Goal: Check status: Check status

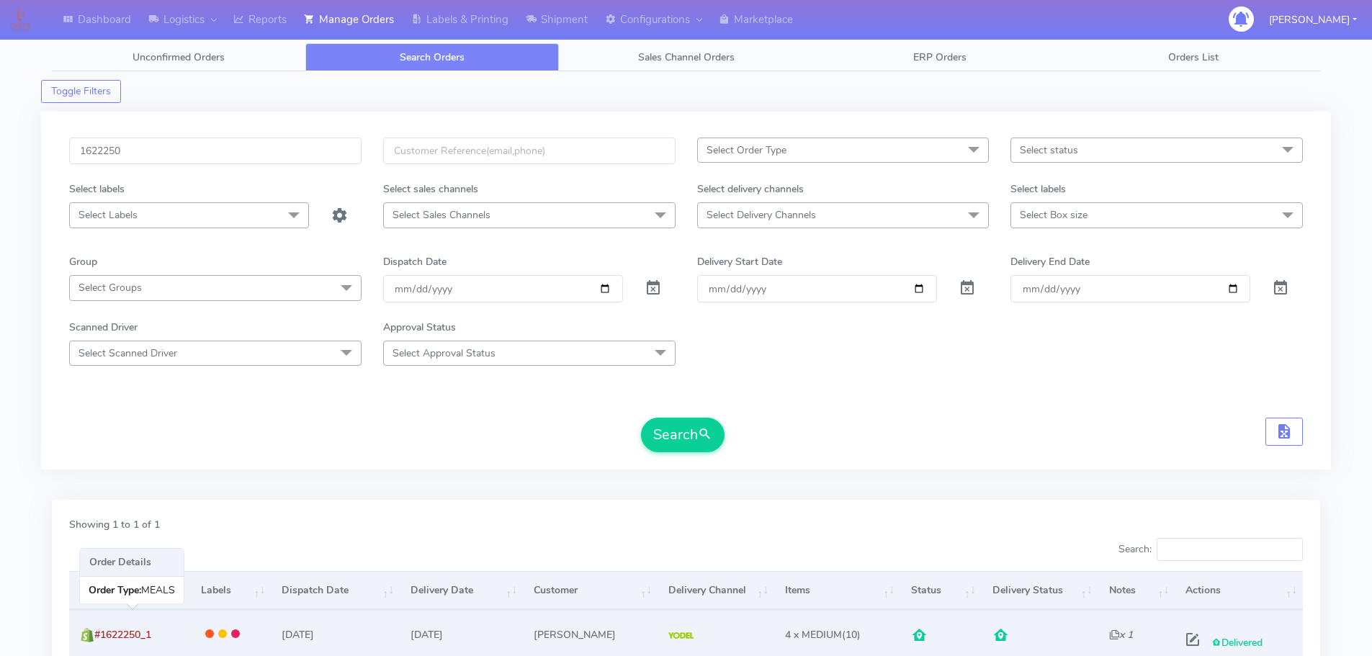
drag, startPoint x: 156, startPoint y: 633, endPoint x: 104, endPoint y: 633, distance: 51.8
click at [104, 633] on span "#1622250_1" at bounding box center [122, 635] width 57 height 14
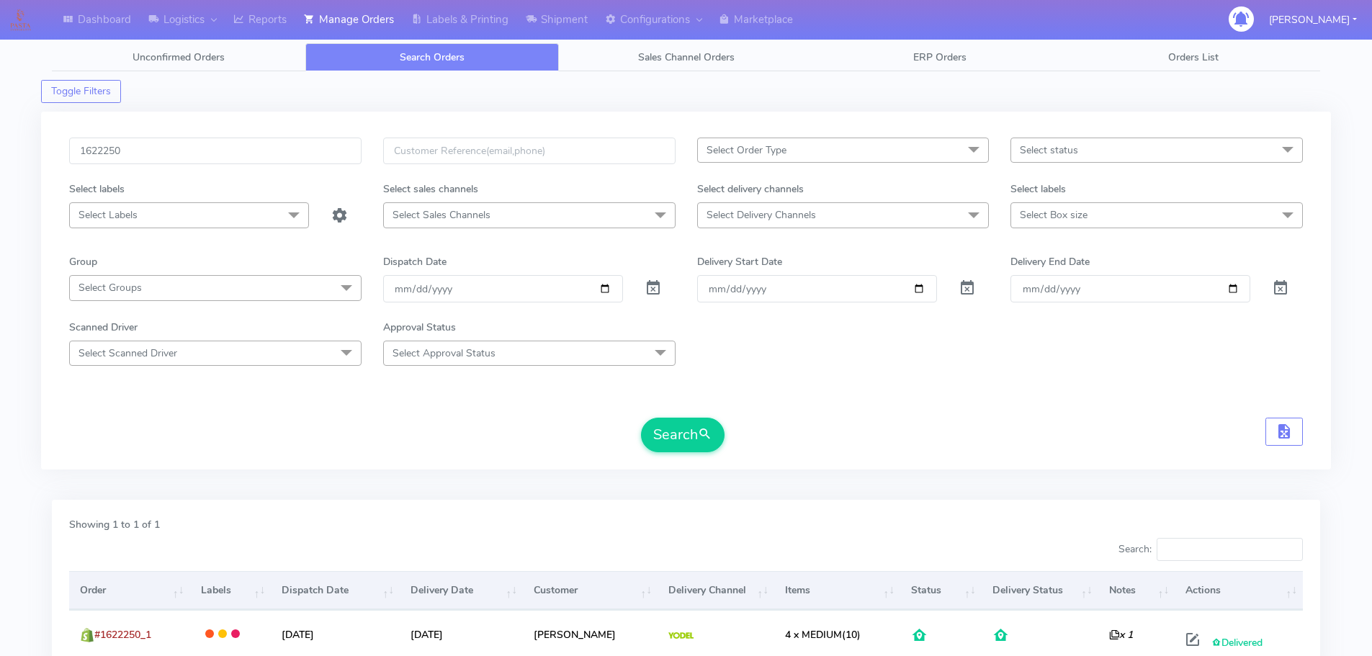
copy span "1622250_1"
click at [324, 139] on input "1622250" at bounding box center [215, 151] width 292 height 27
paste input "5609"
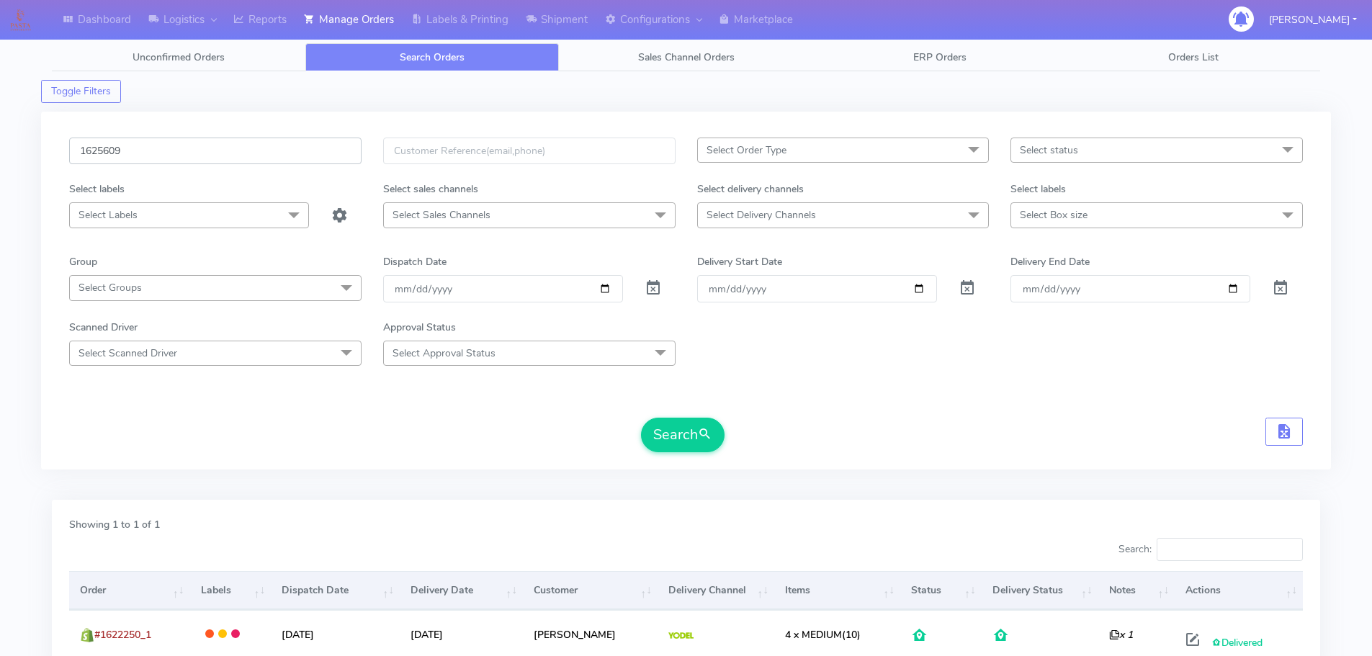
type input "1625609"
click at [641, 418] on button "Search" at bounding box center [683, 435] width 84 height 35
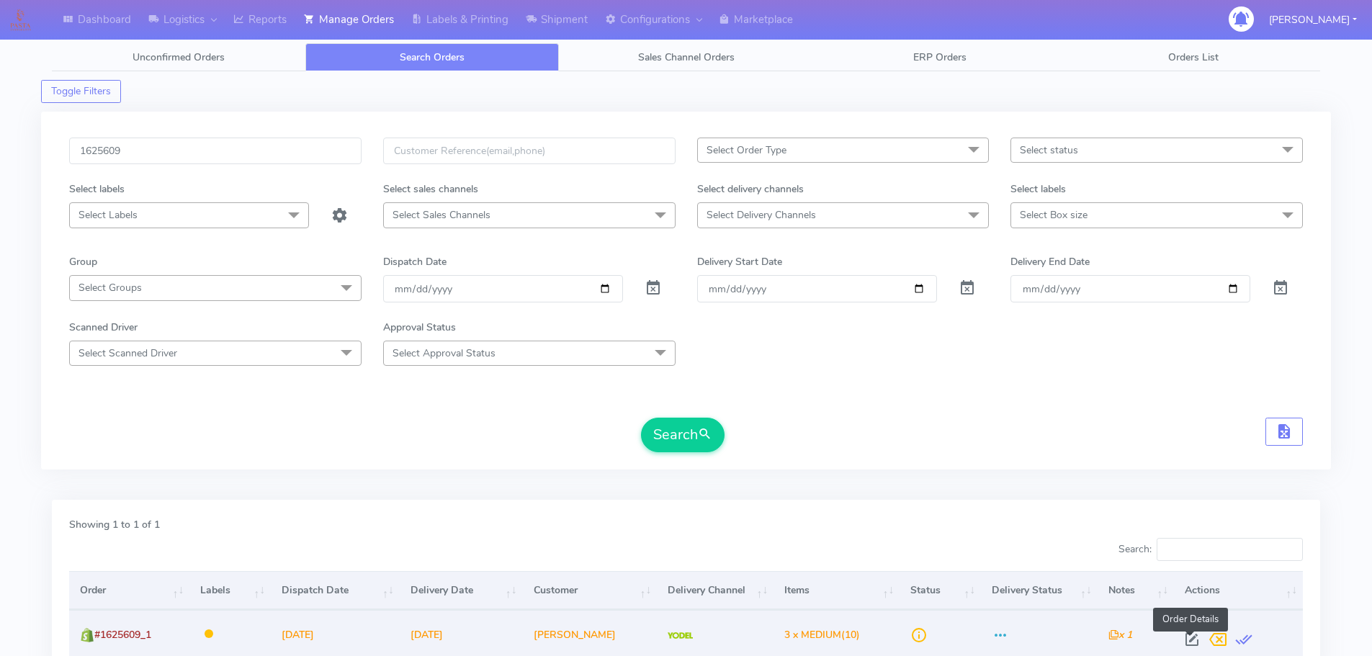
click at [1189, 639] on span at bounding box center [1192, 643] width 26 height 14
select select "5"
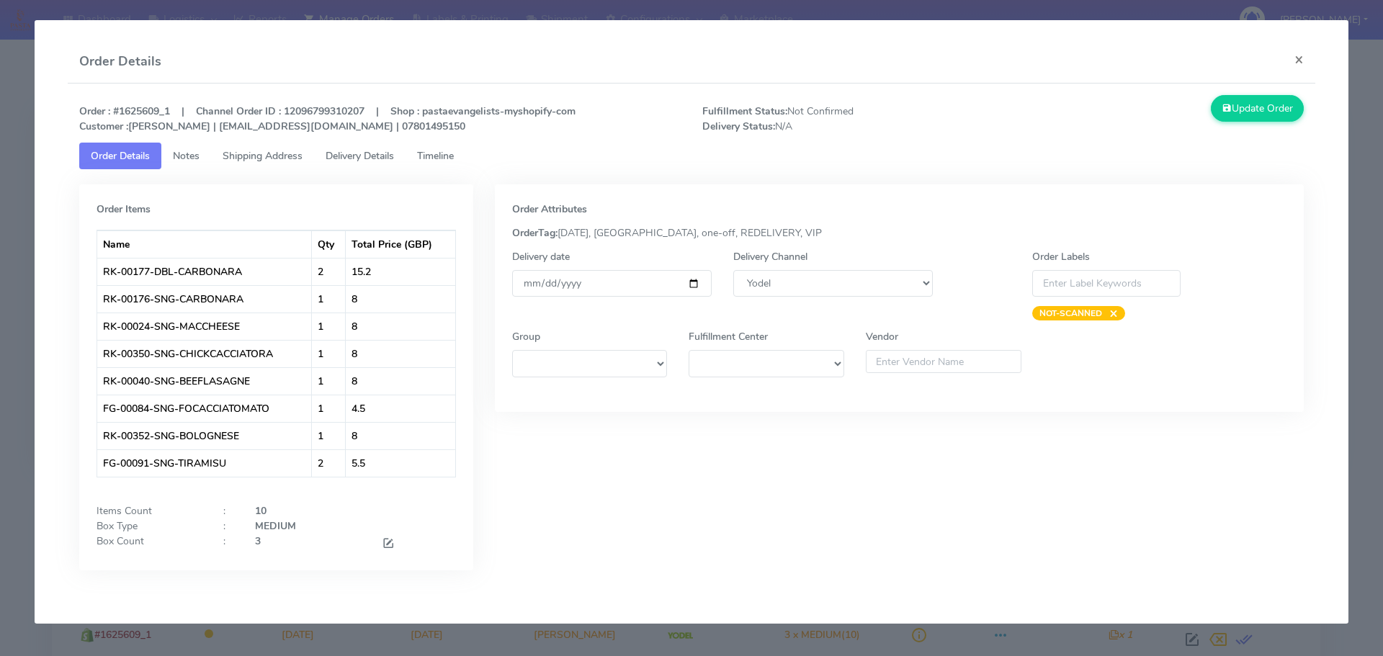
click at [428, 146] on link "Timeline" at bounding box center [435, 156] width 60 height 27
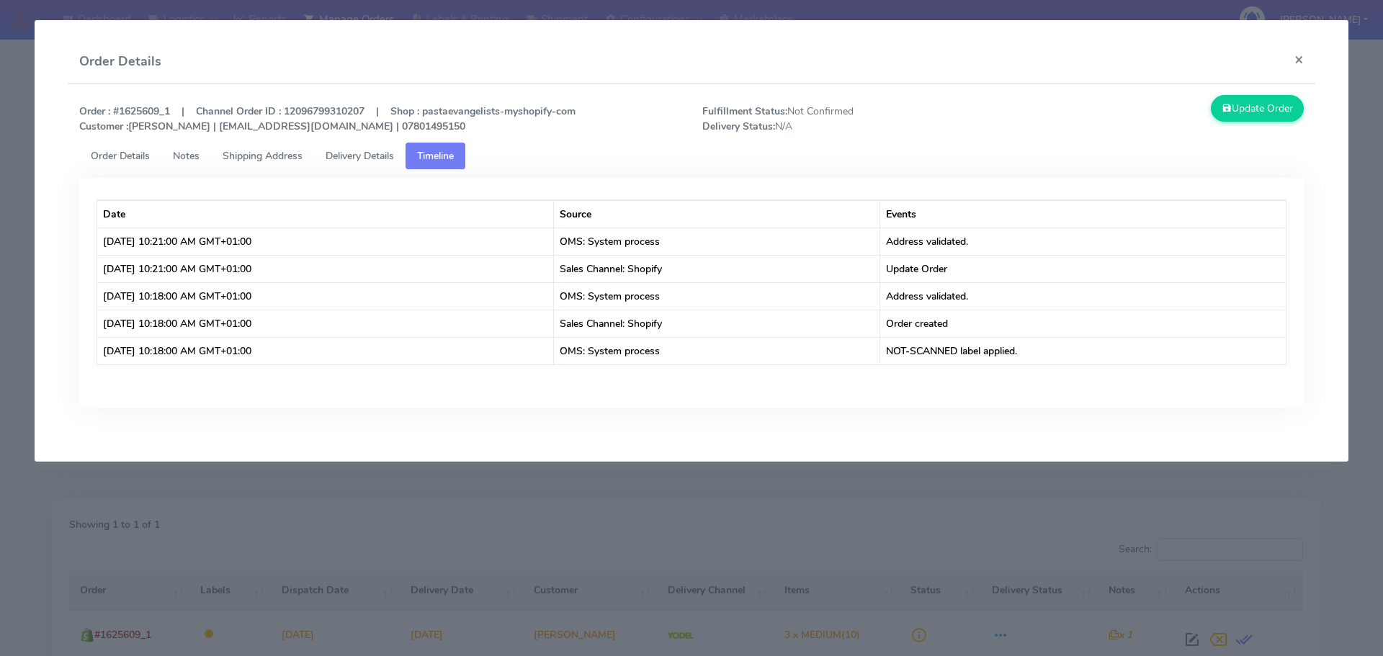
click at [134, 148] on link "Order Details" at bounding box center [120, 156] width 82 height 27
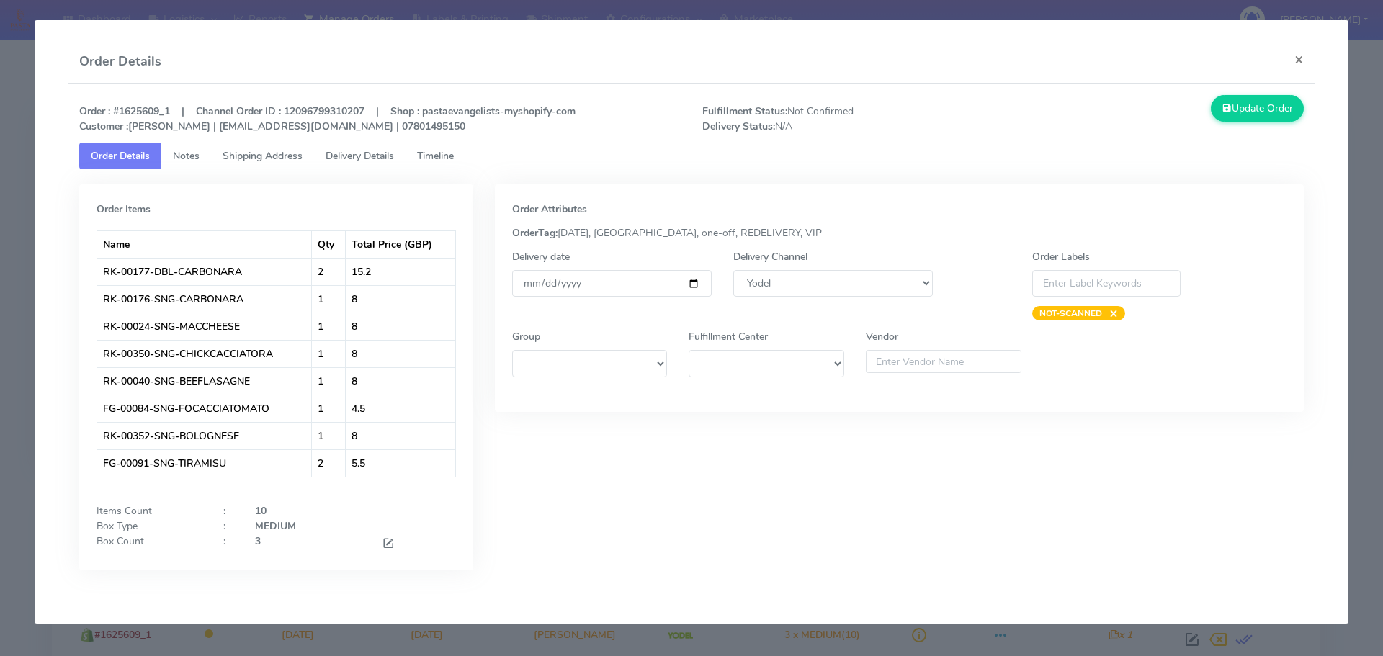
click at [356, 161] on span "Delivery Details" at bounding box center [359, 156] width 68 height 14
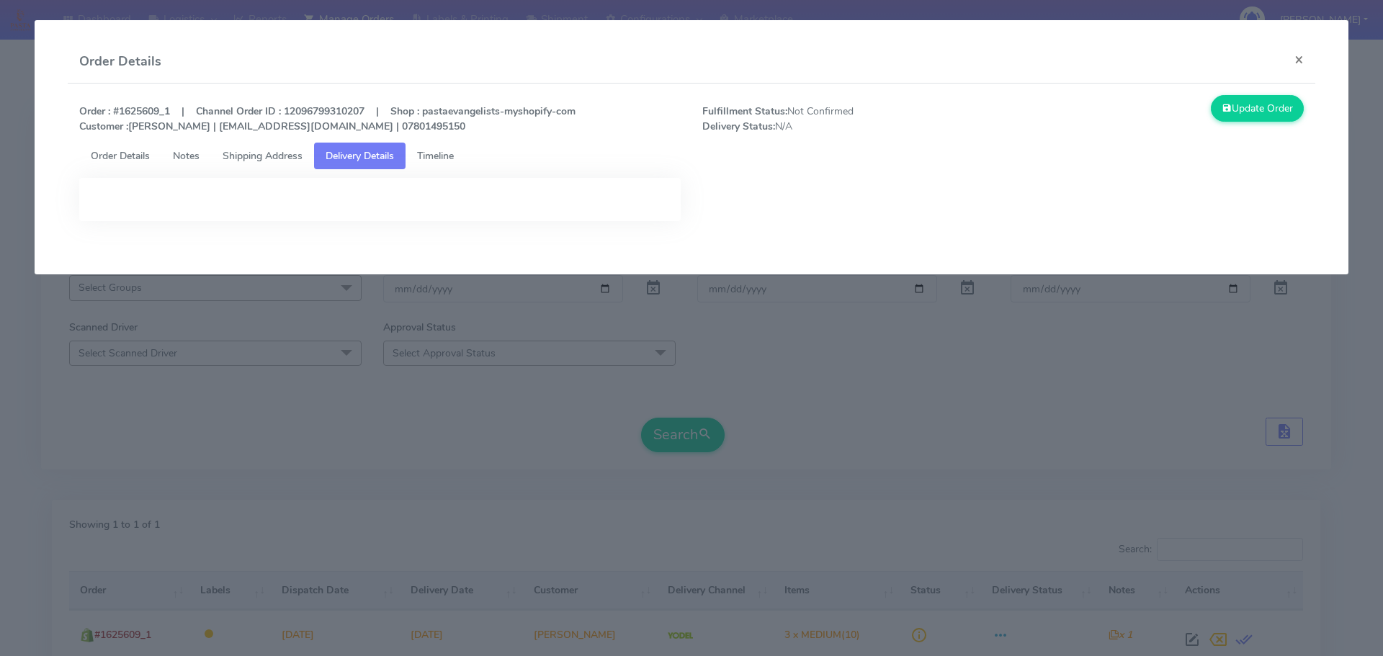
click at [377, 336] on modal-container "Order Details × Order : #1625609_1 | Channel Order ID : 12096799310207 | Shop :…" at bounding box center [691, 328] width 1383 height 656
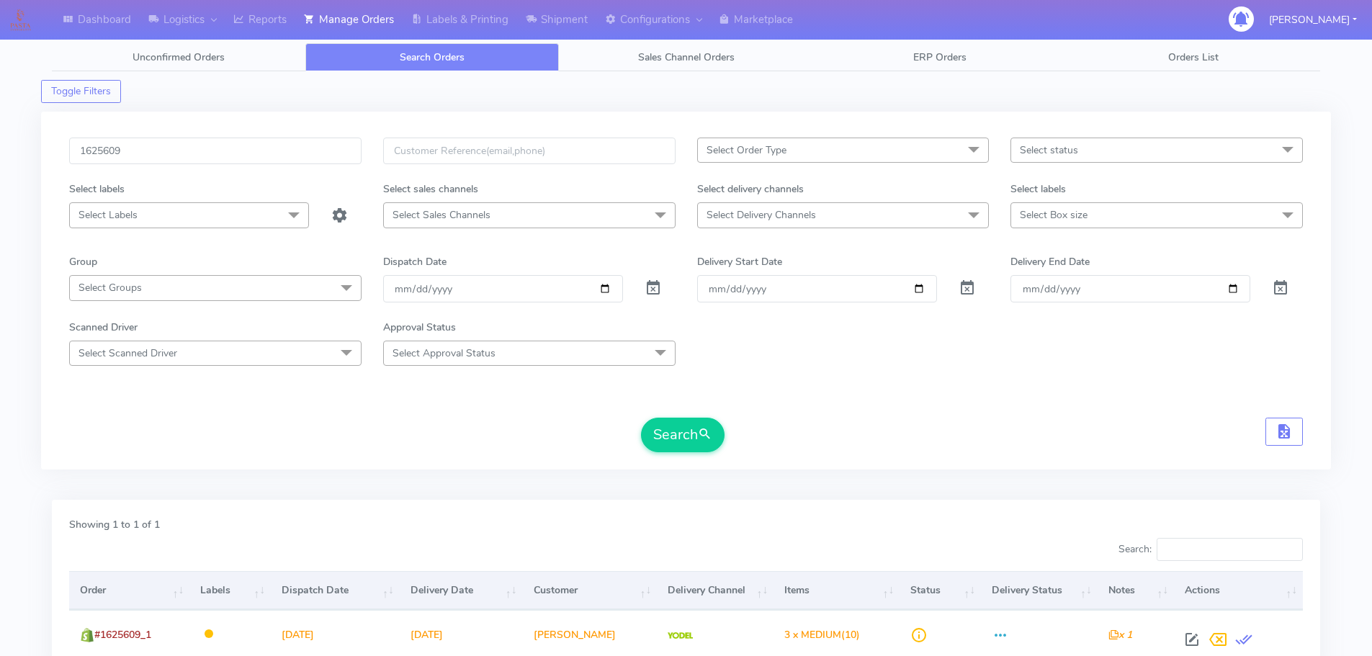
click at [884, 409] on form "1625609 Select Order Type Select All MEALS ATAVI One Off Pasta Club Gift Kit Ev…" at bounding box center [686, 295] width 1234 height 315
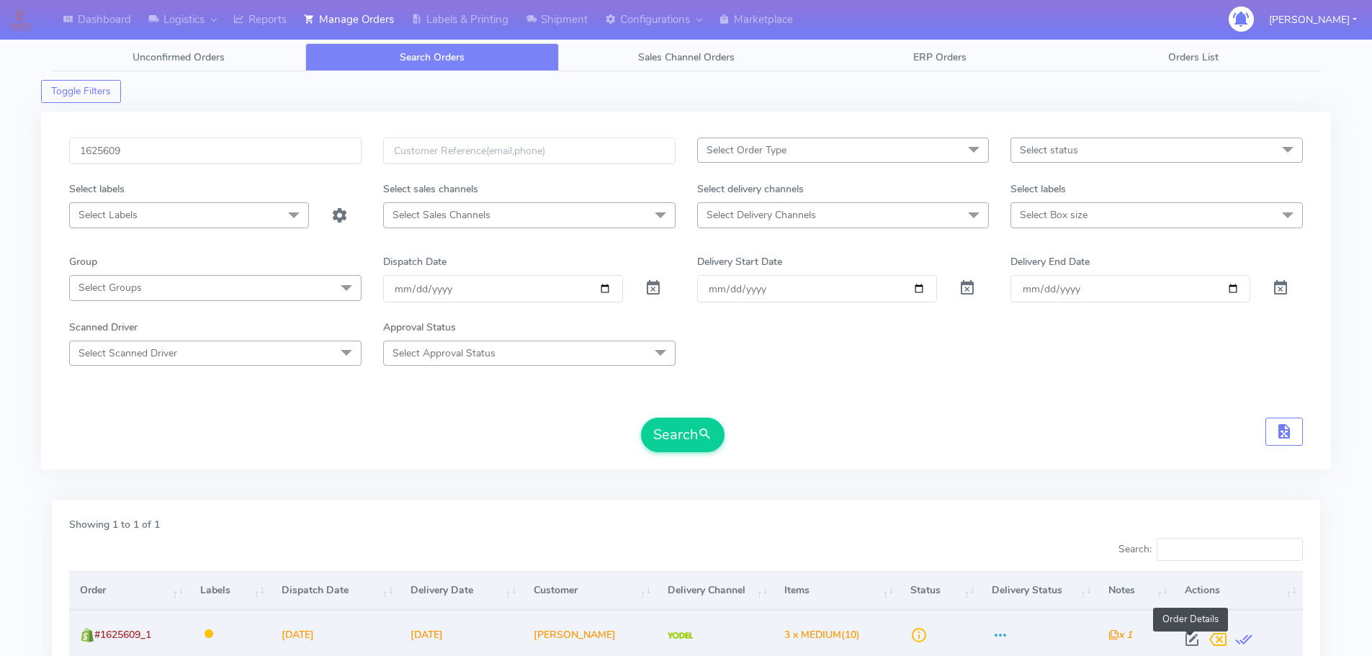
click at [1192, 644] on span at bounding box center [1192, 643] width 26 height 14
select select "5"
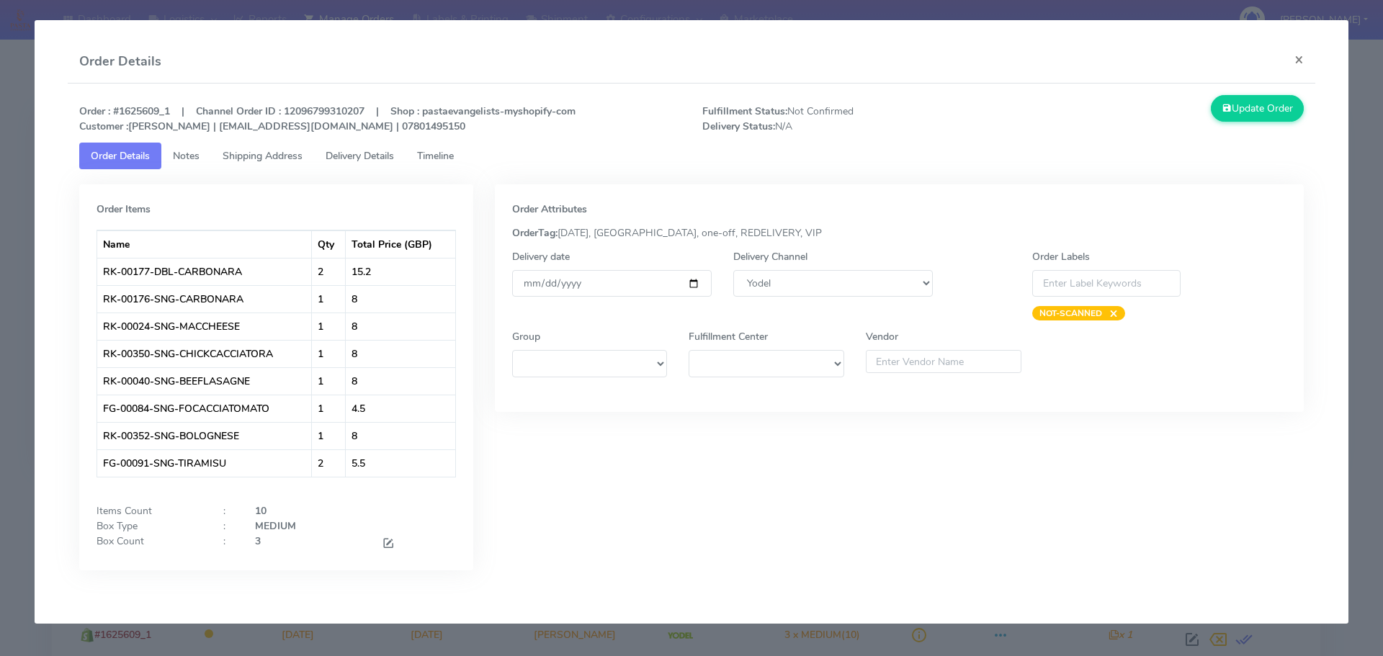
click at [433, 148] on link "Timeline" at bounding box center [435, 156] width 60 height 27
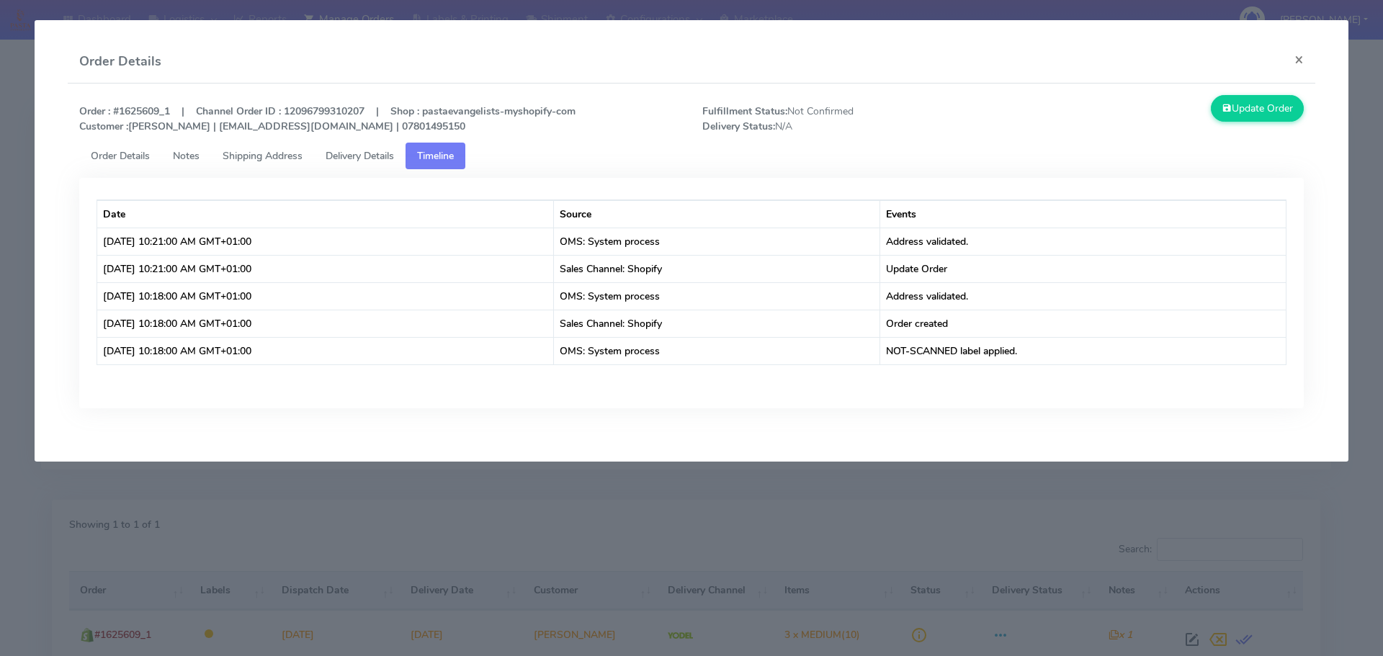
click at [132, 153] on span "Order Details" at bounding box center [120, 156] width 59 height 14
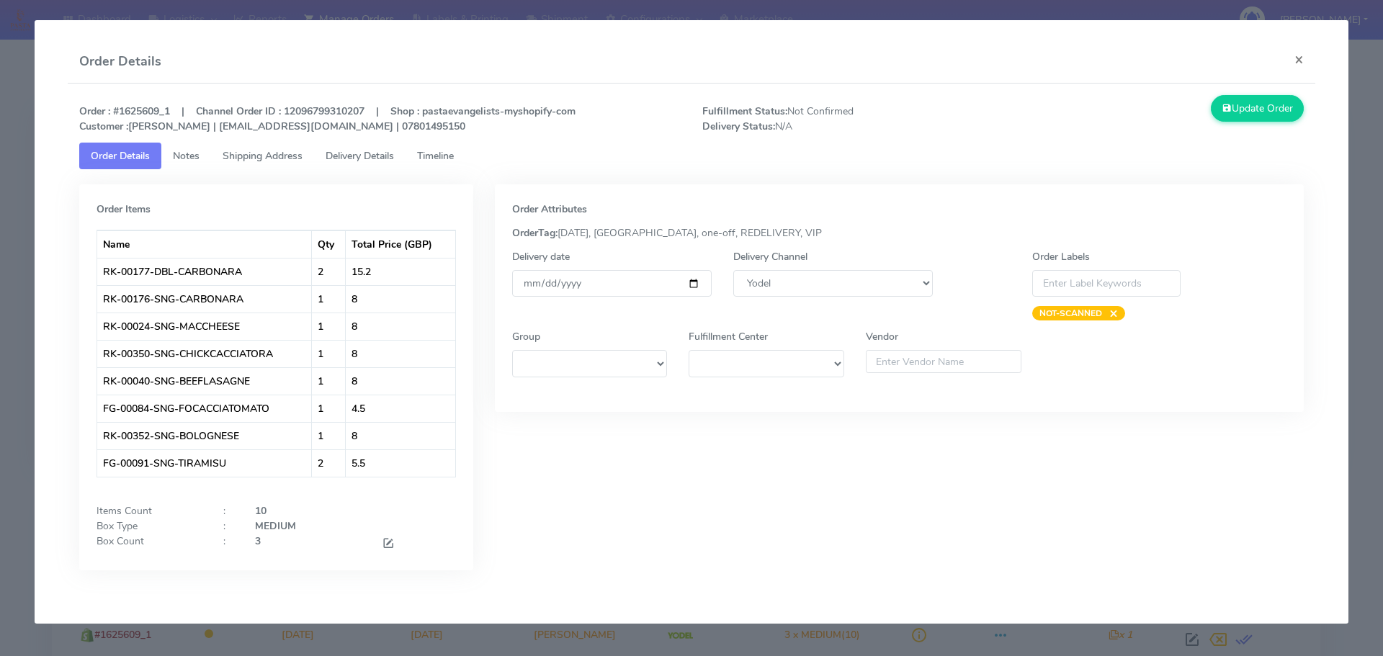
click at [446, 156] on span "Timeline" at bounding box center [435, 156] width 37 height 14
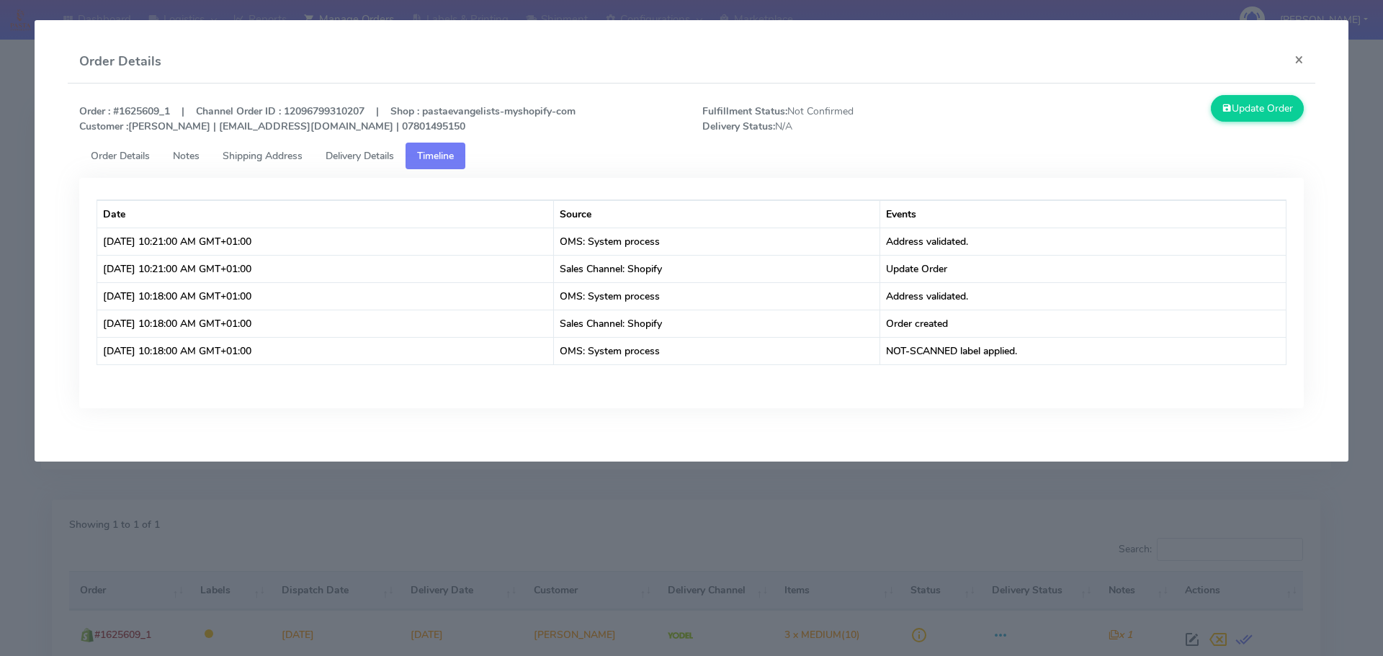
click at [118, 152] on span "Order Details" at bounding box center [120, 156] width 59 height 14
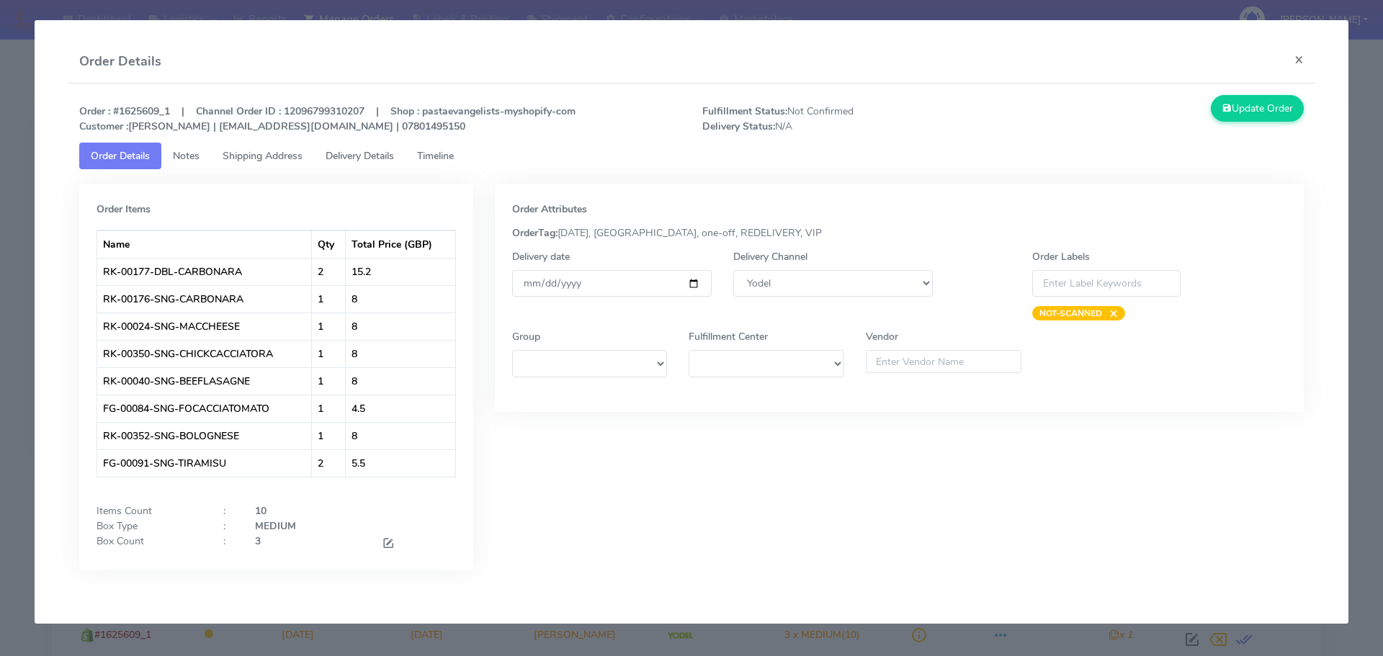
click at [0, 151] on modal-container "Order Details × Order : #1625609_1 | Channel Order ID : 12096799310207 | Shop :…" at bounding box center [691, 328] width 1383 height 656
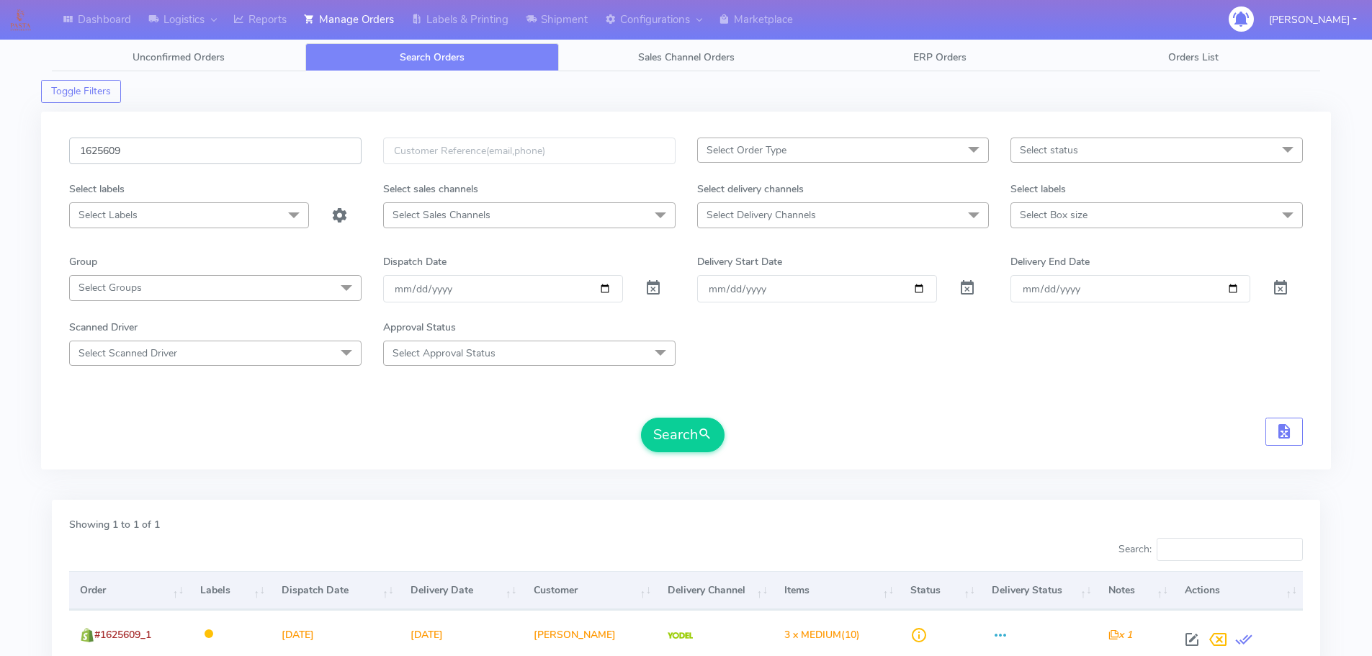
click at [313, 158] on input "1625609" at bounding box center [215, 151] width 292 height 27
paste input "6263"
type input "1626263"
click at [641, 418] on button "Search" at bounding box center [683, 435] width 84 height 35
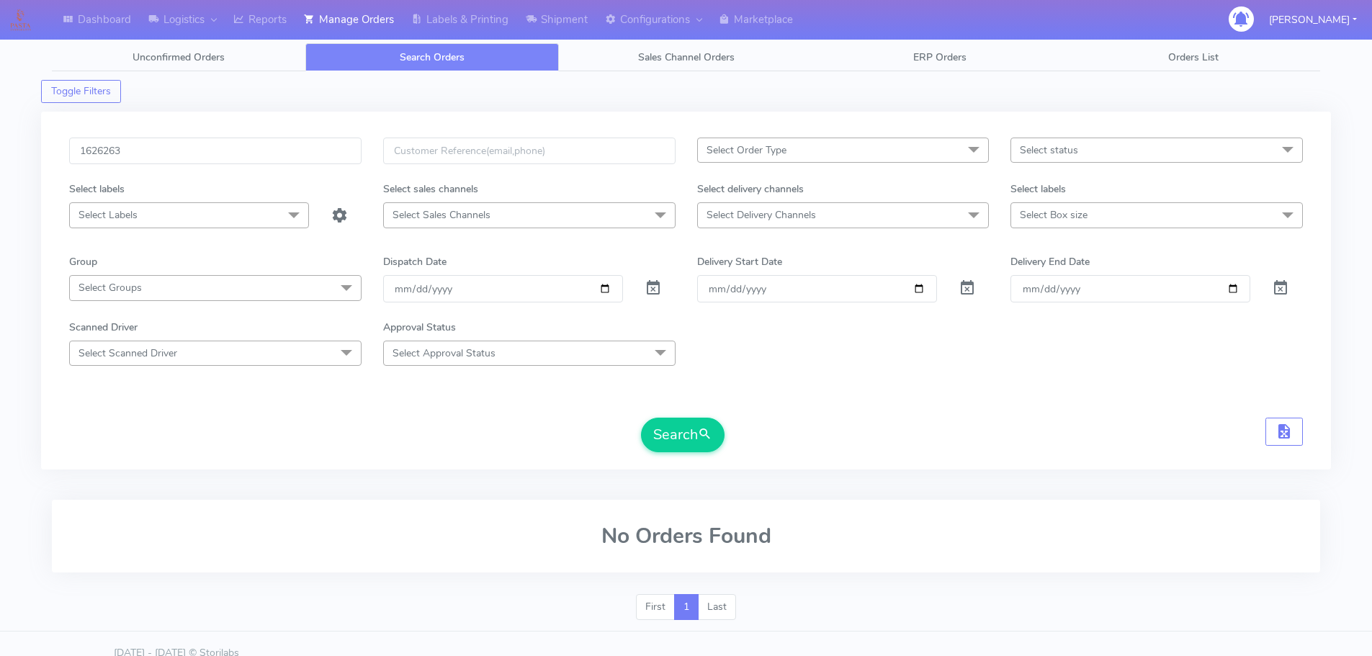
drag, startPoint x: 506, startPoint y: 472, endPoint x: 506, endPoint y: 458, distance: 14.4
click at [506, 472] on div "1626263 Select Order Type Select All MEALS ATAVI One Off Pasta Club Gift Kit Ev…" at bounding box center [686, 297] width 1290 height 388
click at [683, 438] on button "Search" at bounding box center [683, 435] width 84 height 35
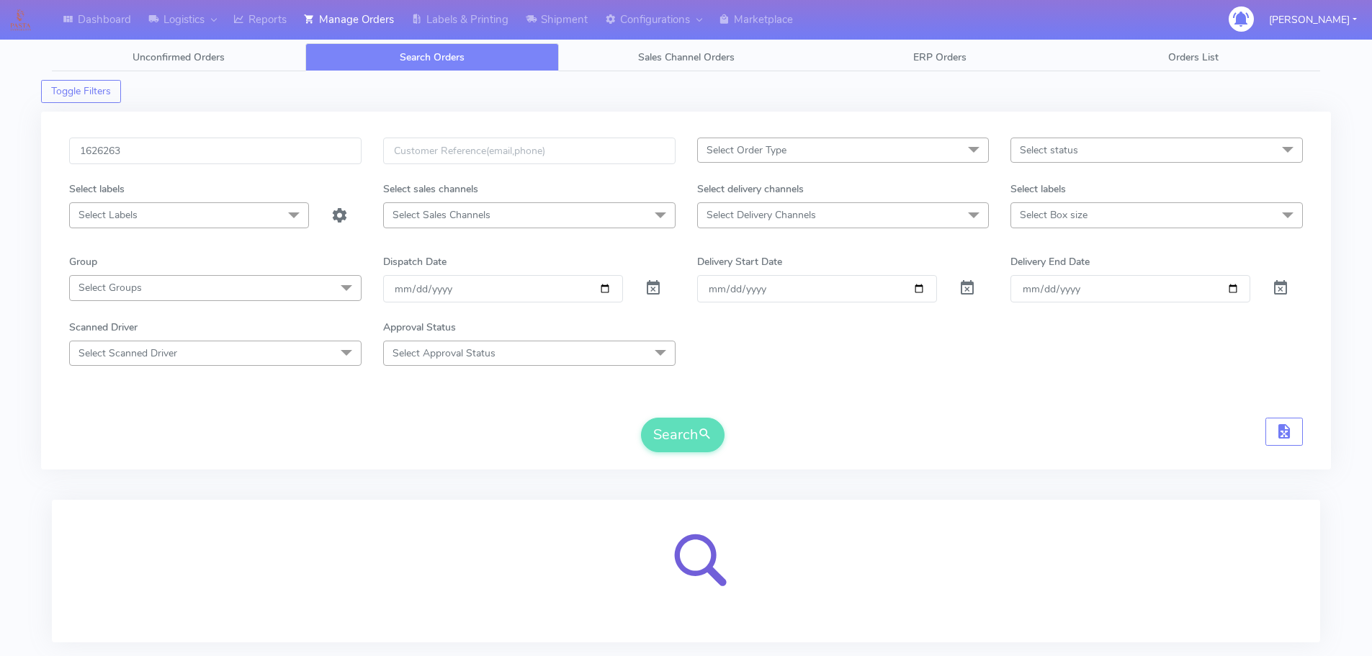
click at [1111, 396] on form "1626263 Select Order Type Select All MEALS ATAVI One Off Pasta Club Gift Kit Ev…" at bounding box center [686, 295] width 1234 height 315
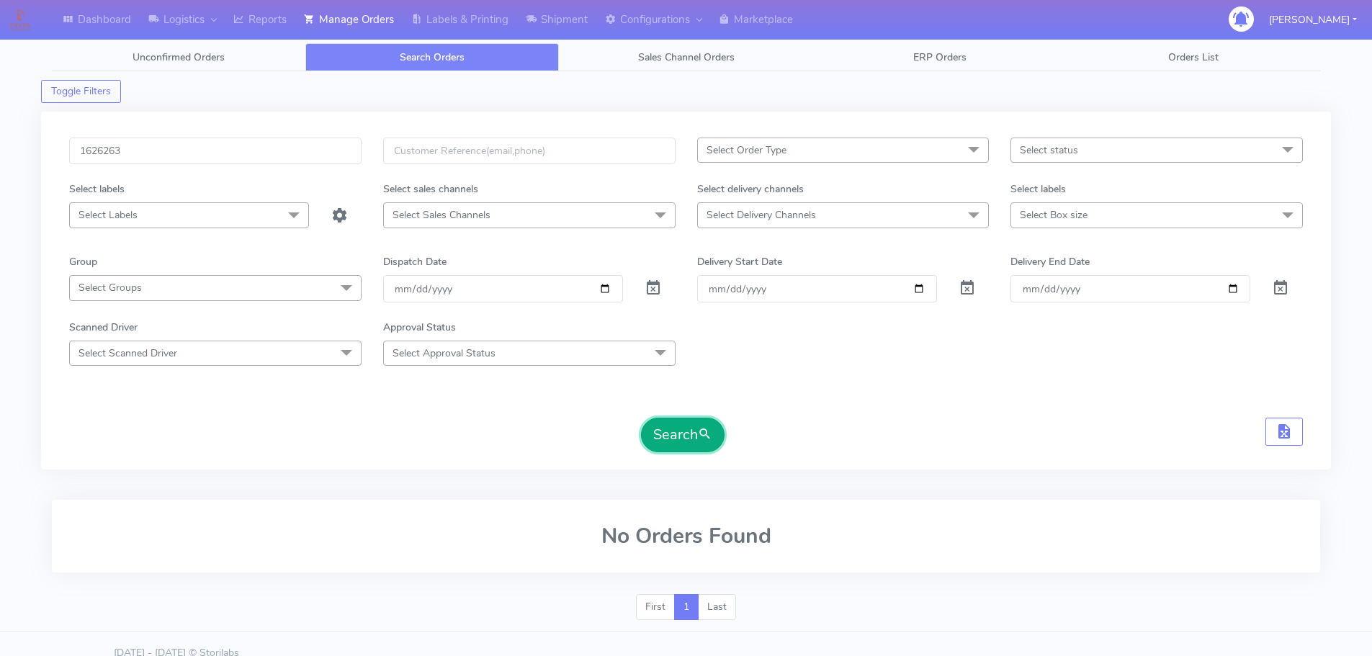
click at [700, 433] on span "submit" at bounding box center [705, 434] width 14 height 19
click at [693, 430] on button "Search" at bounding box center [683, 435] width 84 height 35
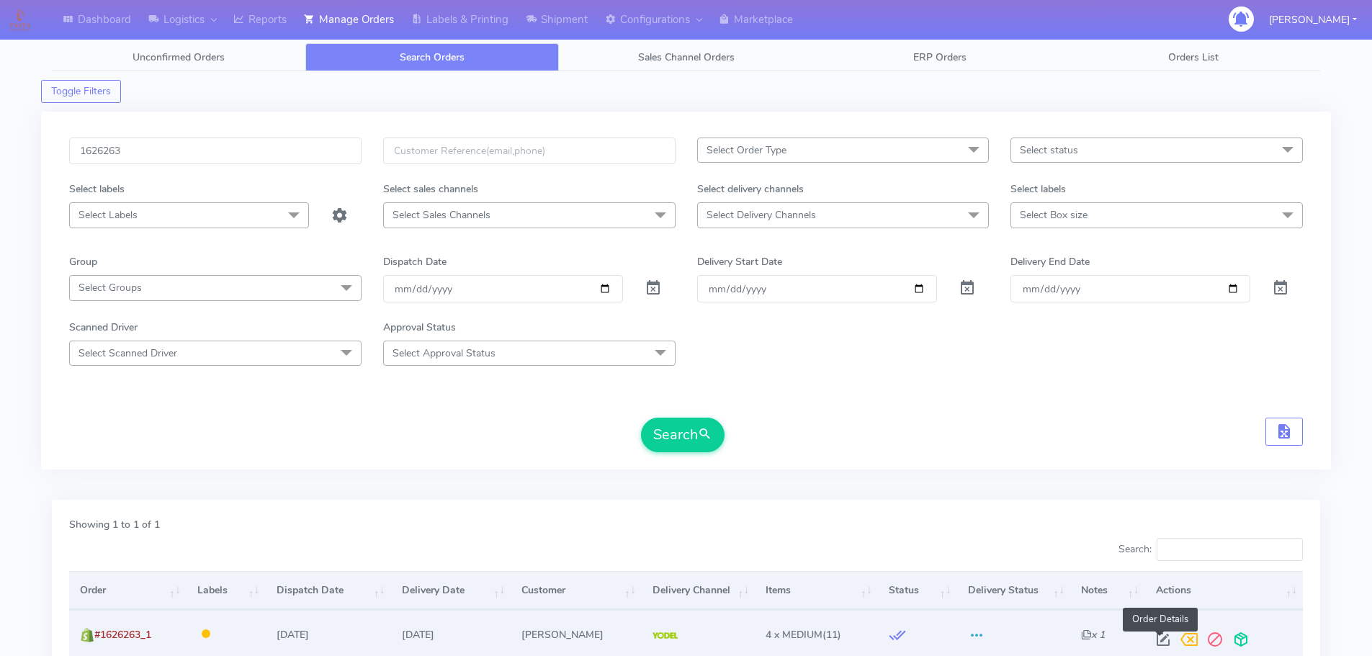
click at [1156, 638] on span at bounding box center [1163, 643] width 26 height 14
select select "5"
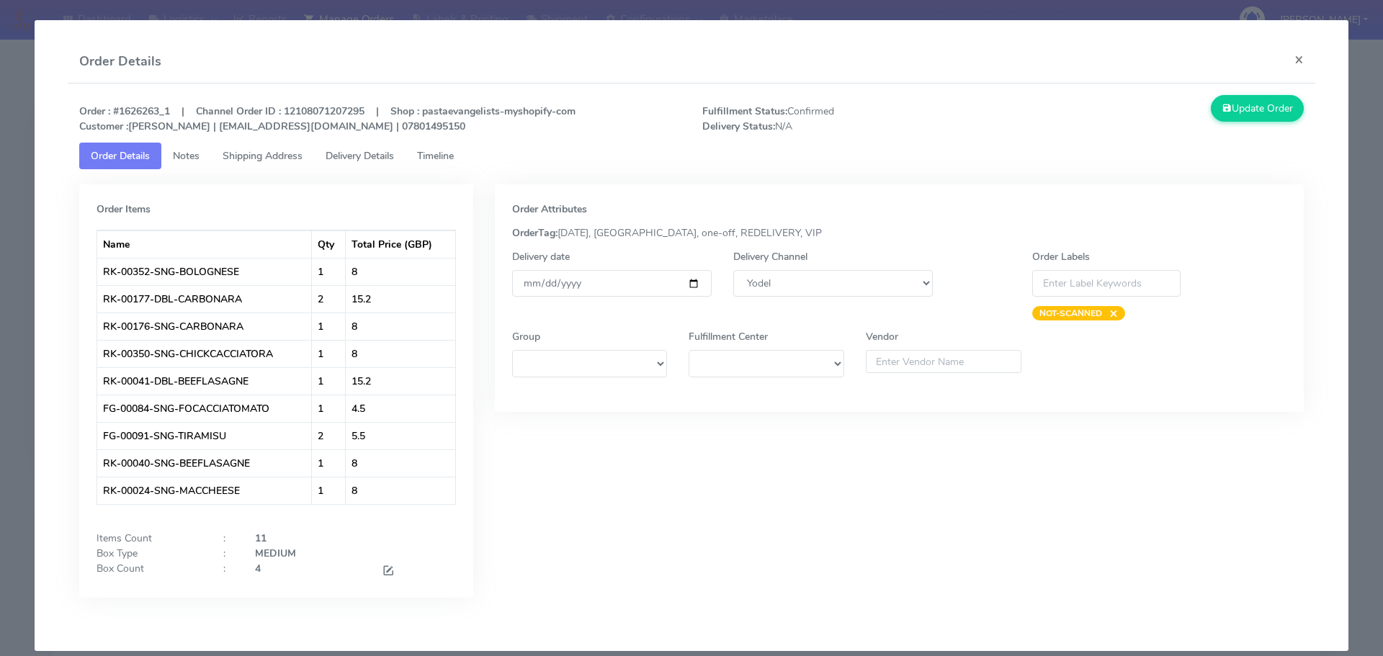
click at [420, 146] on link "Timeline" at bounding box center [435, 156] width 60 height 27
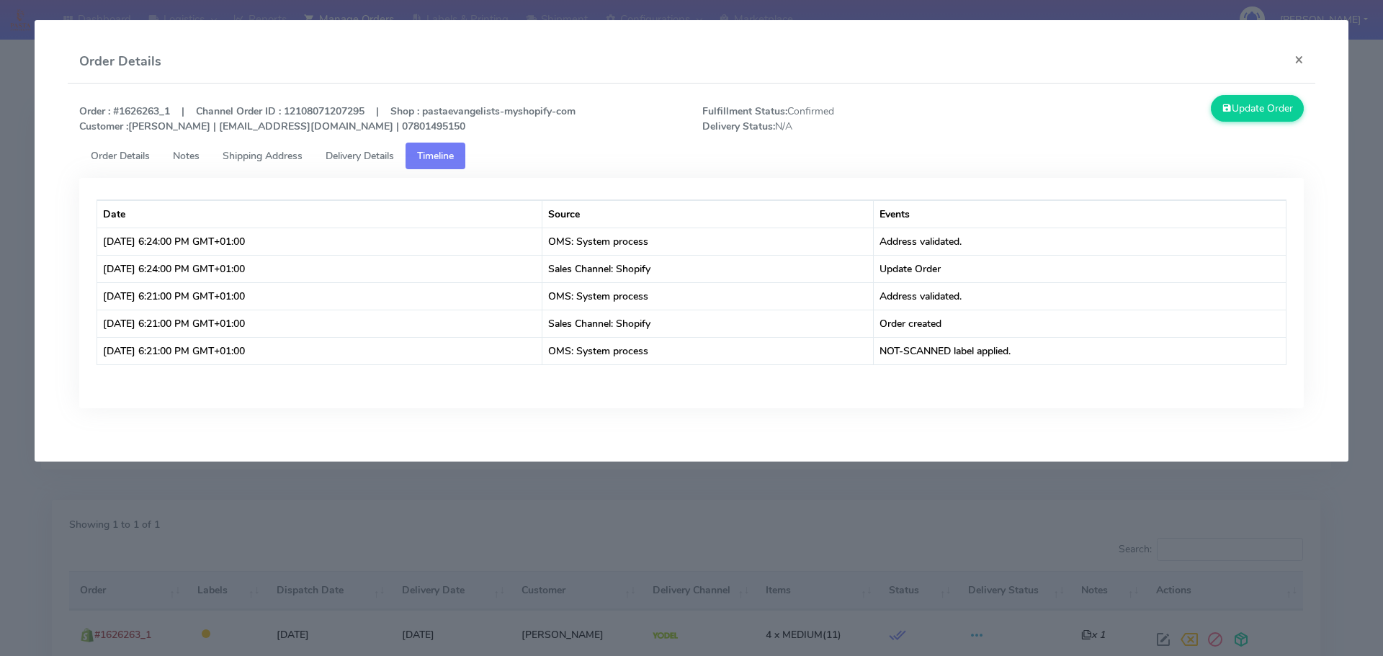
drag, startPoint x: 383, startPoint y: 463, endPoint x: 387, endPoint y: 470, distance: 8.4
click at [382, 463] on modal-container "Order Details × Order : #1626263_1 | Channel Order ID : 12108071207295 | Shop :…" at bounding box center [691, 328] width 1383 height 656
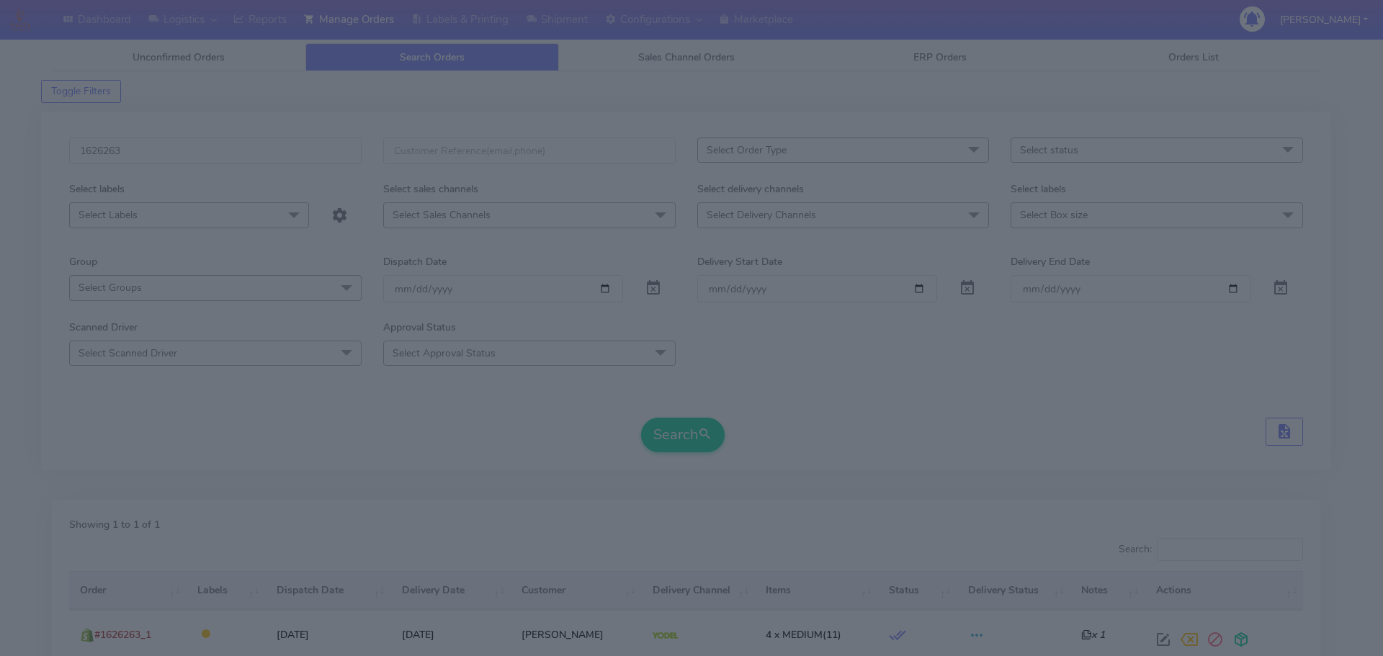
drag, startPoint x: 394, startPoint y: 475, endPoint x: 375, endPoint y: 438, distance: 41.9
click at [393, 475] on modal-container "Order Details × Order : #1626263_1 | Channel Order ID : 12108071207295 | Shop :…" at bounding box center [691, 328] width 1383 height 656
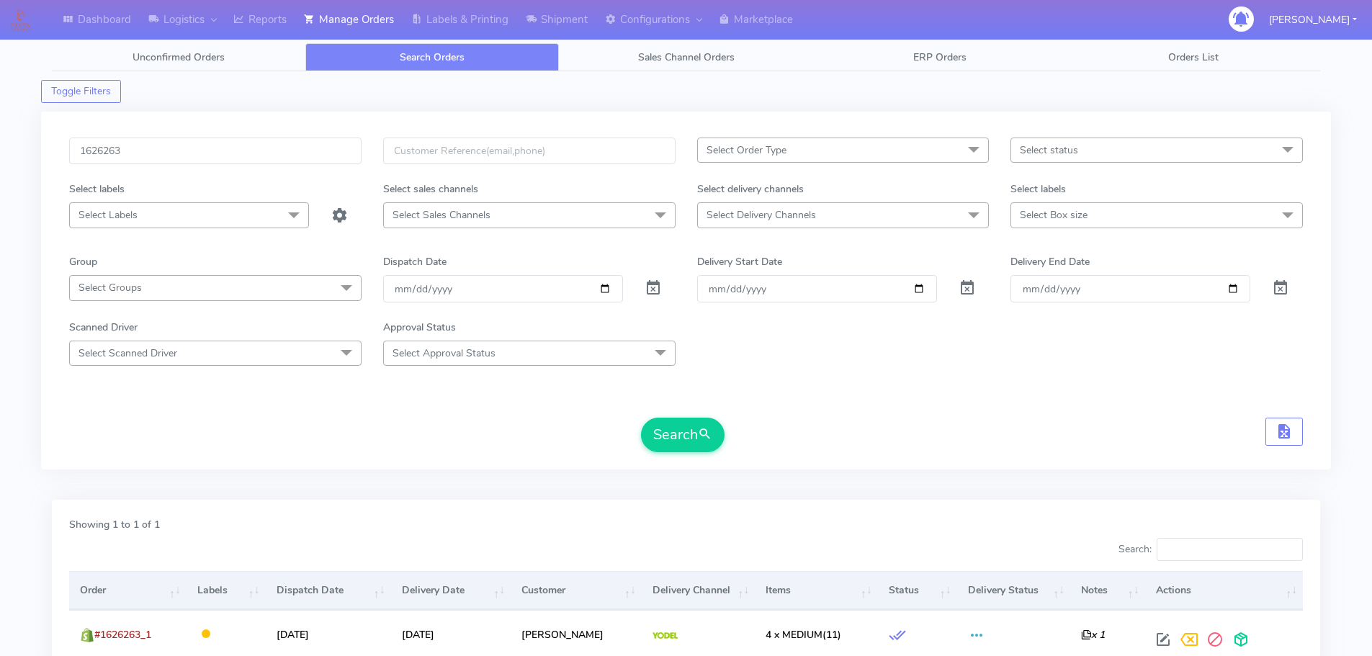
drag, startPoint x: 447, startPoint y: 405, endPoint x: 390, endPoint y: 256, distance: 159.8
click at [448, 405] on form "1626263 Select Order Type Select All MEALS ATAVI One Off Pasta Club Gift Kit Ev…" at bounding box center [686, 295] width 1234 height 315
